Goal: Check status: Check status

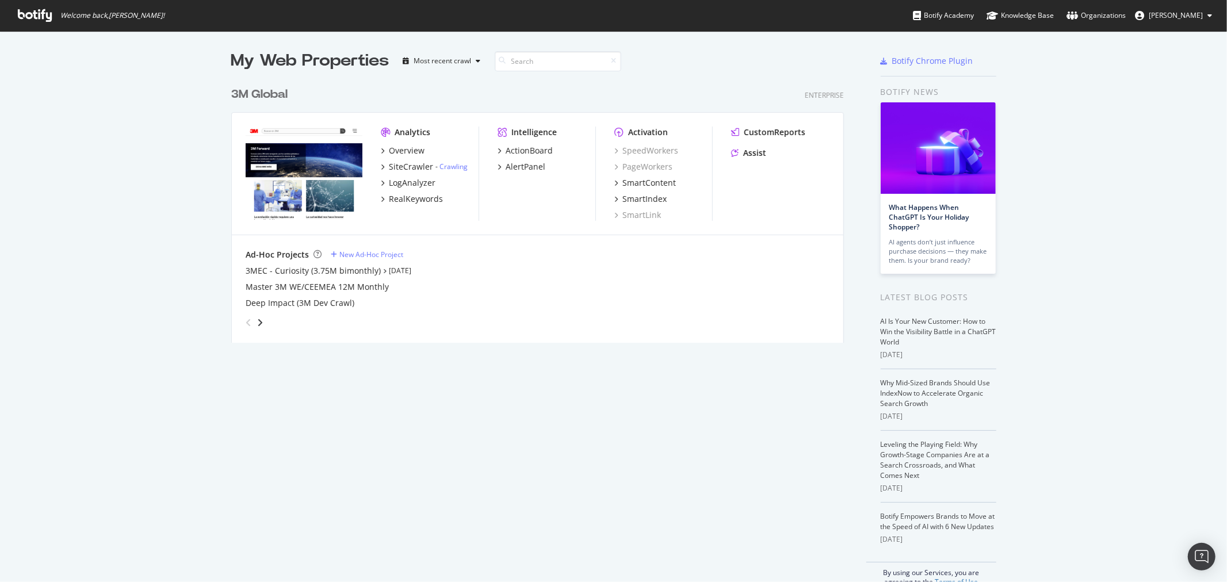
click at [261, 94] on div "3M Global" at bounding box center [259, 94] width 56 height 17
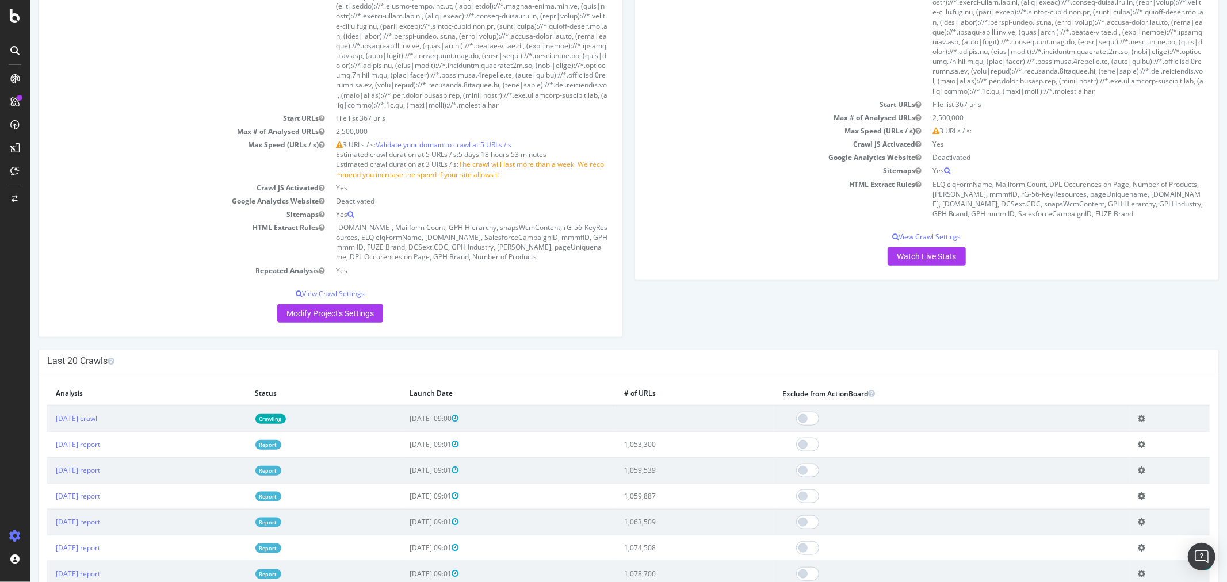
scroll to position [1086, 0]
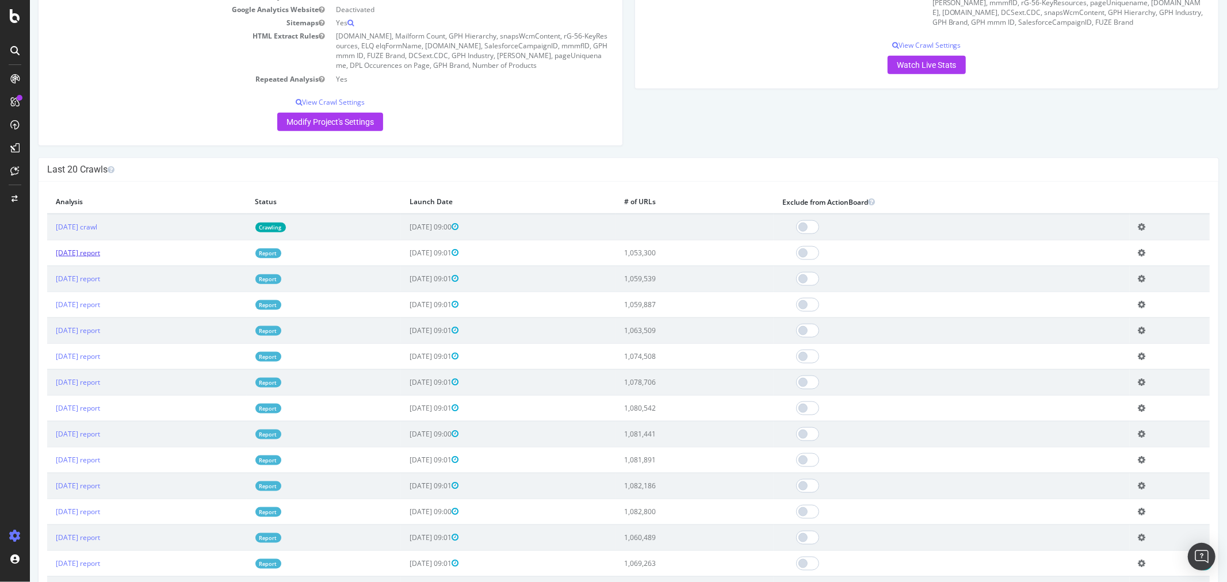
click at [100, 258] on link "[DATE] report" at bounding box center [77, 253] width 44 height 10
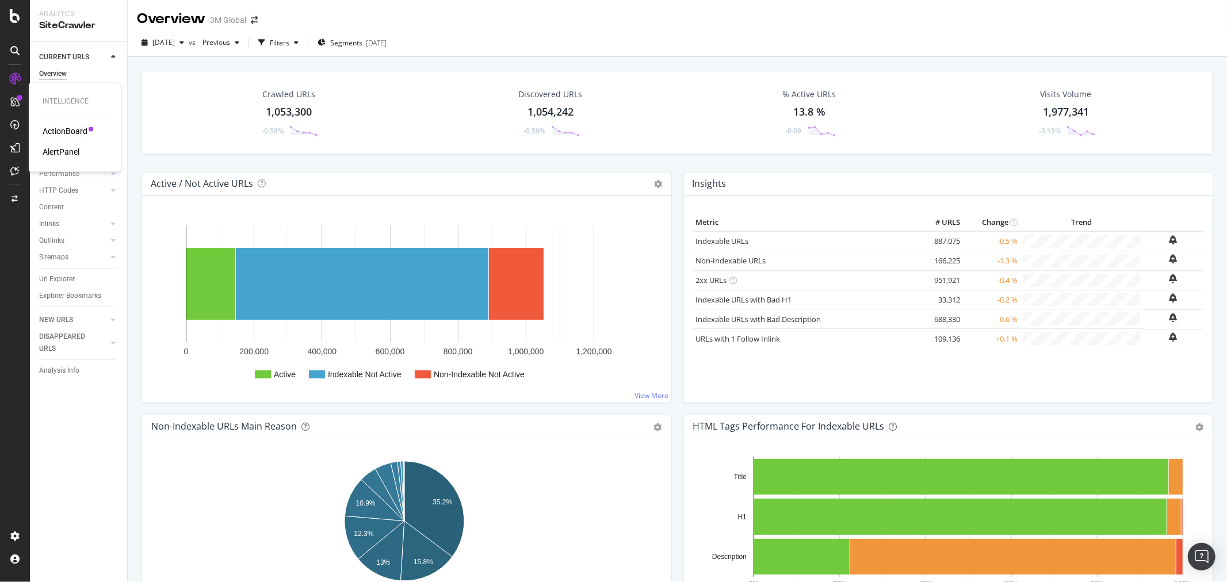
click at [71, 129] on div "ActionBoard" at bounding box center [65, 132] width 45 height 12
